Goal: Information Seeking & Learning: Learn about a topic

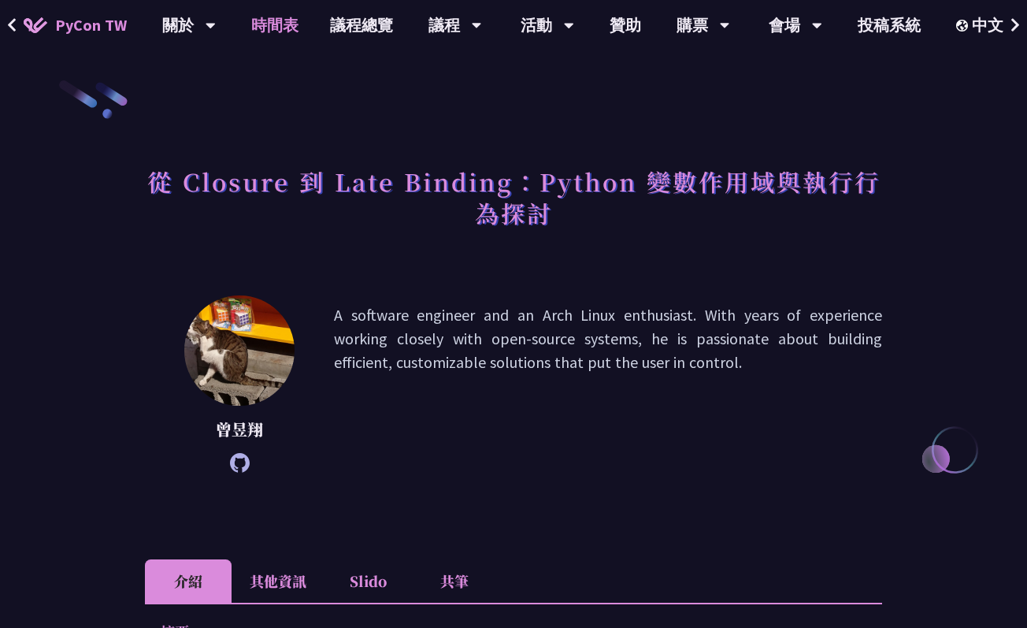
scroll to position [720, 0]
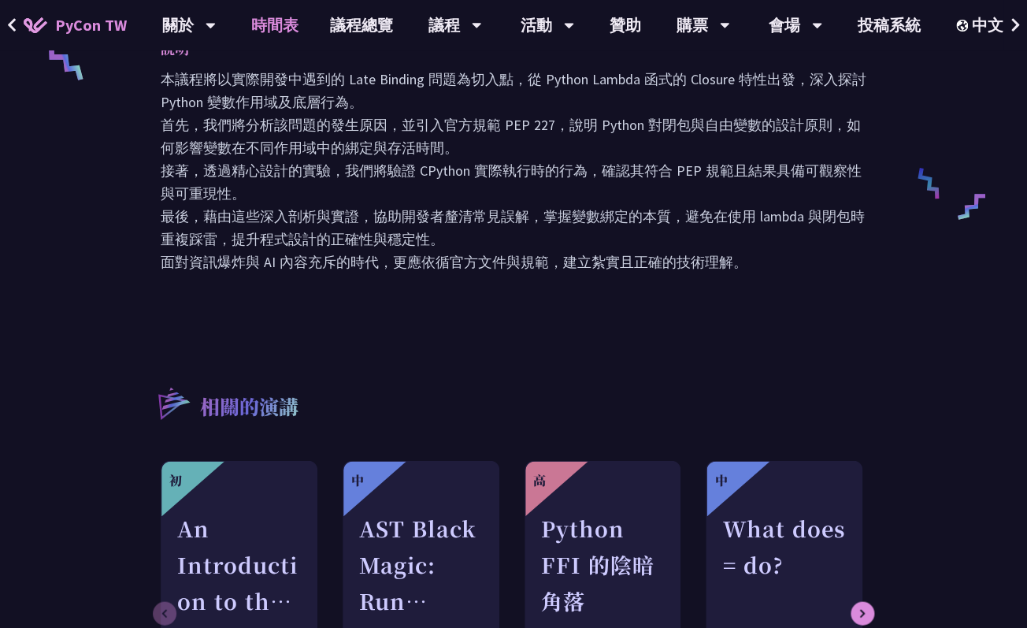
click at [265, 29] on link "時間表" at bounding box center [274, 25] width 79 height 50
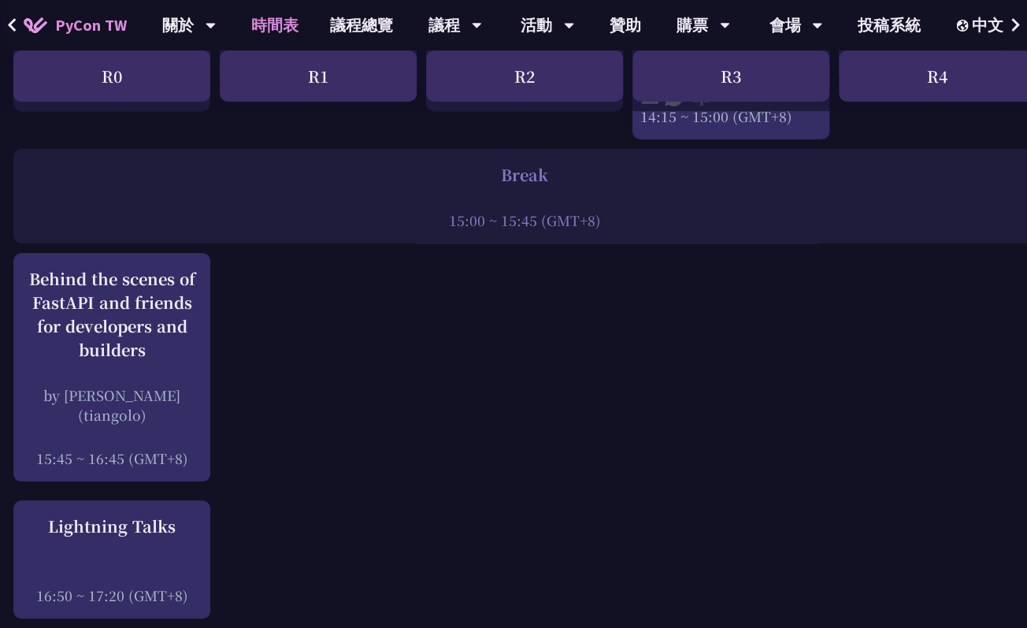
scroll to position [1939, 2]
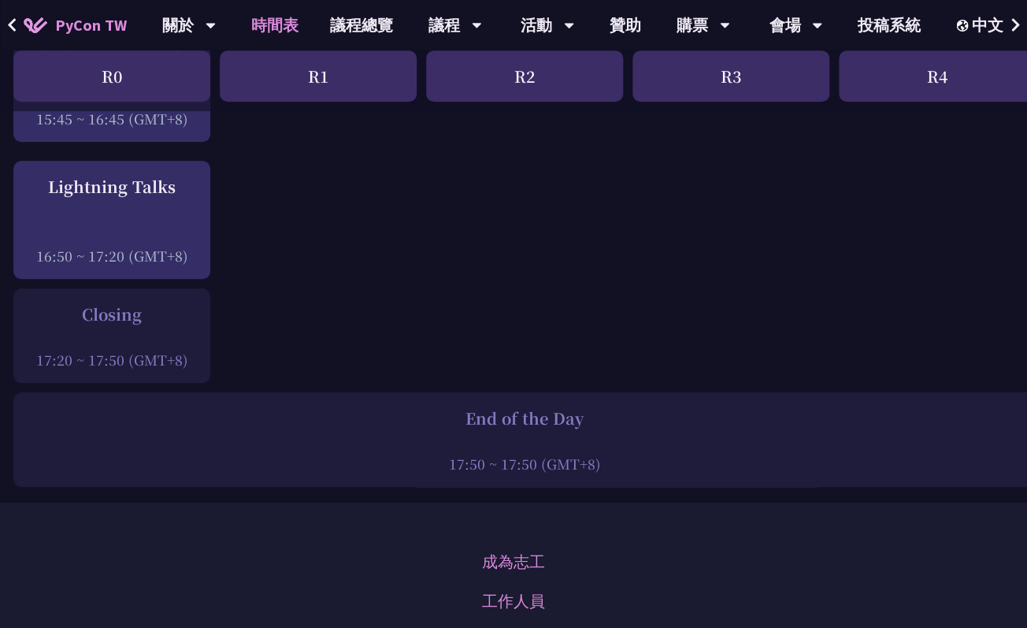
scroll to position [2282, 2]
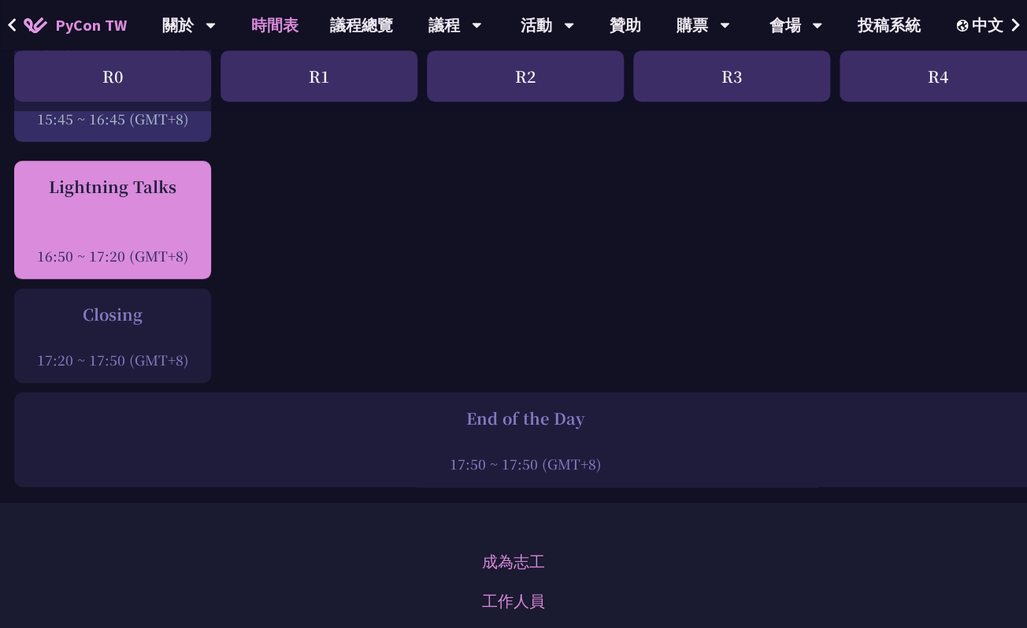
click at [137, 222] on div at bounding box center [112, 234] width 181 height 24
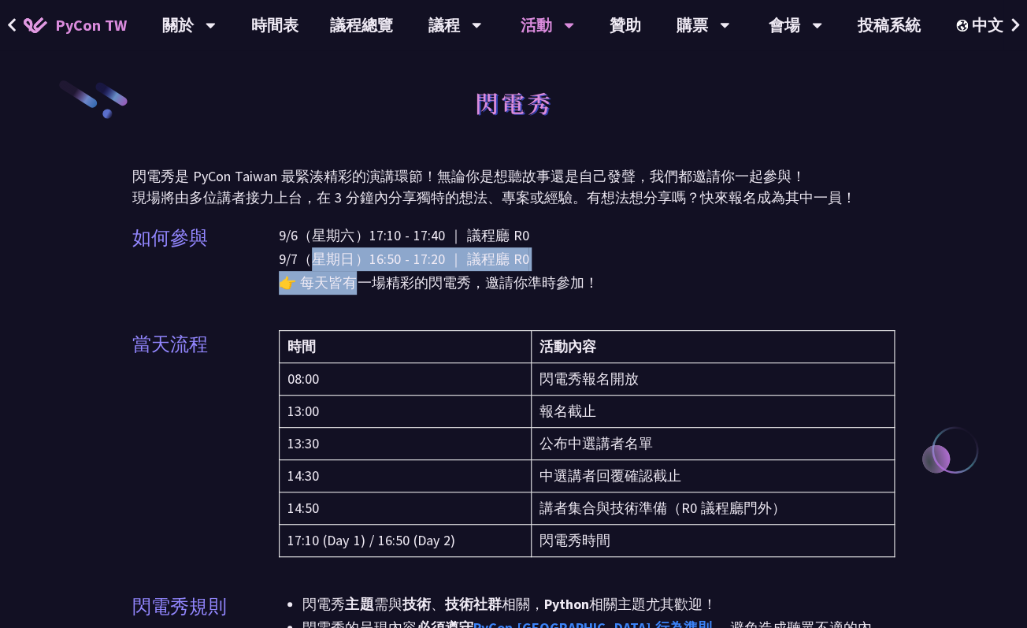
drag, startPoint x: 313, startPoint y: 268, endPoint x: 357, endPoint y: 294, distance: 50.9
click at [357, 291] on p "9/6（星期六）17:10 - 17:40 ｜ 議程廳 R0 9/7（星期日）16:50 - 17:20 ｜ 議程廳 R0 👉 每天皆有一場精彩的閃電秀，邀請…" at bounding box center [587, 259] width 616 height 71
click at [357, 294] on p "9/6（星期六）17:10 - 17:40 ｜ 議程廳 R0 9/7（星期日）16:50 - 17:20 ｜ 議程廳 R0 👉 每天皆有一場精彩的閃電秀，邀請…" at bounding box center [587, 259] width 616 height 71
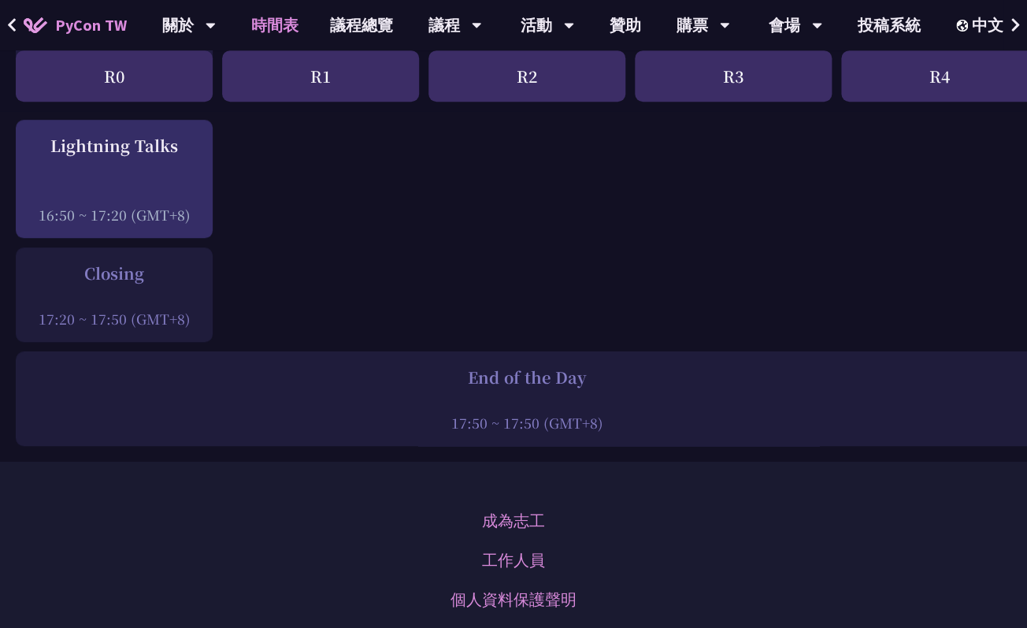
scroll to position [2325, 0]
click at [490, 363] on div "End of the Day" at bounding box center [527, 375] width 1006 height 24
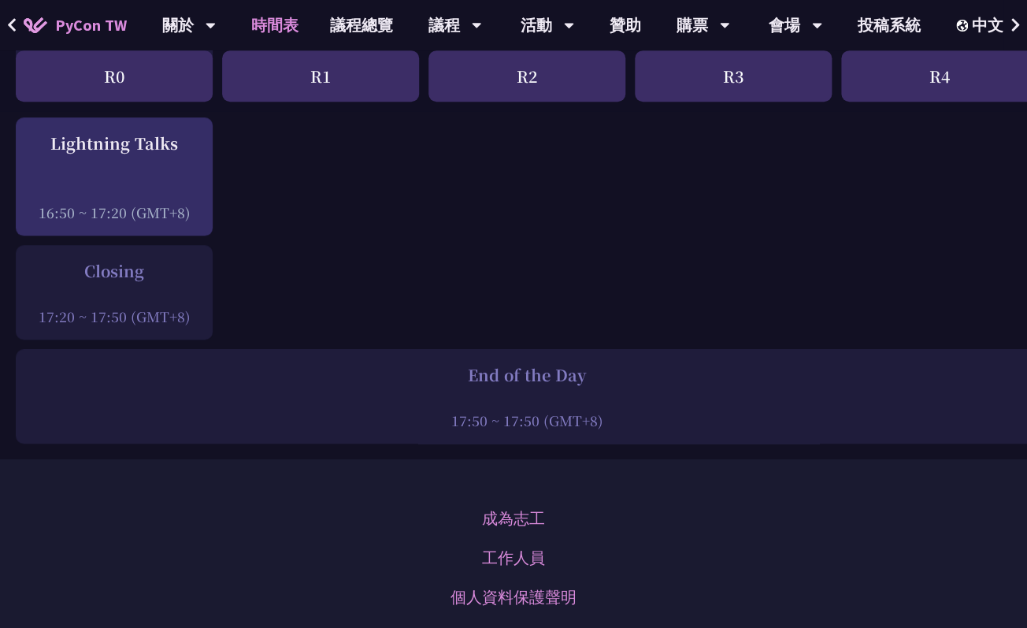
click at [488, 363] on div "End of the Day" at bounding box center [527, 375] width 1006 height 24
